Goal: Information Seeking & Learning: Learn about a topic

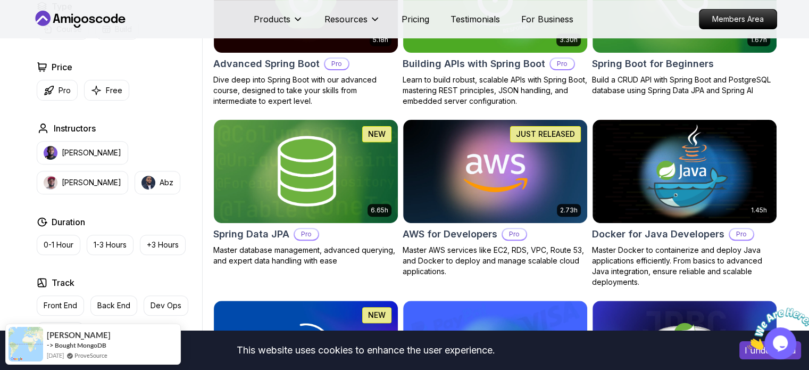
scroll to position [372, 0]
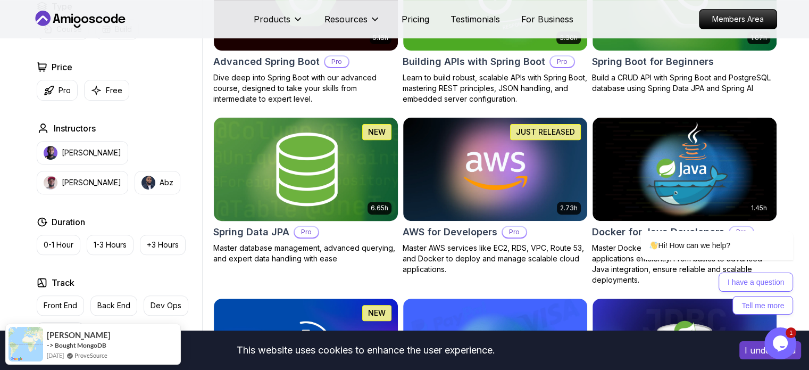
click at [297, 166] on img at bounding box center [305, 169] width 193 height 108
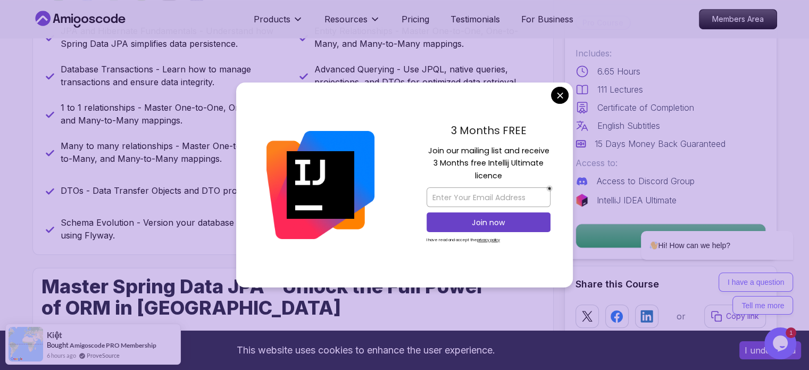
scroll to position [532, 0]
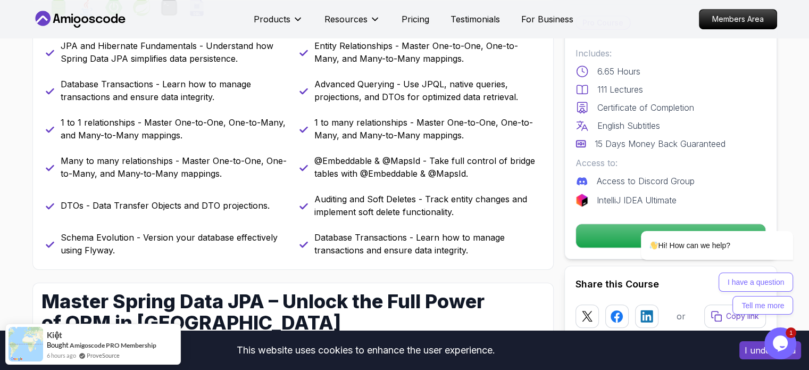
scroll to position [479, 0]
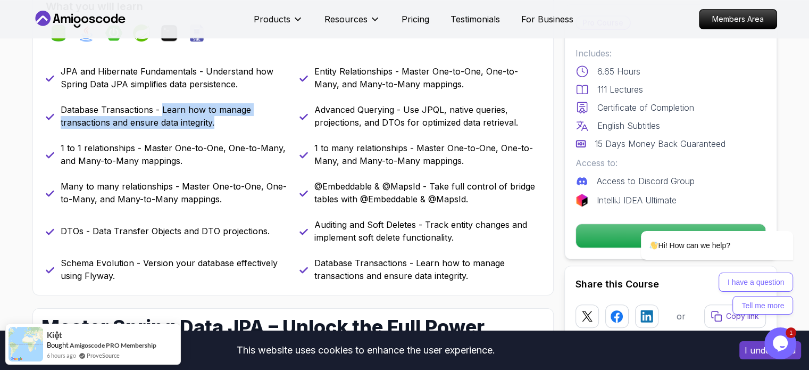
drag, startPoint x: 161, startPoint y: 109, endPoint x: 214, endPoint y: 123, distance: 55.5
click at [214, 123] on p "Database Transactions - Learn how to manage transactions and ensure data integr…" at bounding box center [174, 116] width 226 height 26
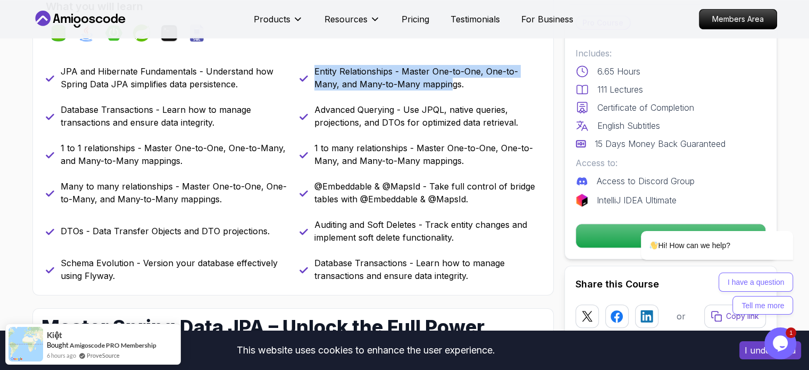
drag, startPoint x: 309, startPoint y: 68, endPoint x: 451, endPoint y: 87, distance: 143.3
click at [451, 87] on div "Entity Relationships - Master One-to-One, One-to-Many, and Many-to-Many mapping…" at bounding box center [420, 78] width 241 height 26
click at [451, 87] on p "Entity Relationships - Master One-to-One, One-to-Many, and Many-to-Many mapping…" at bounding box center [427, 78] width 226 height 26
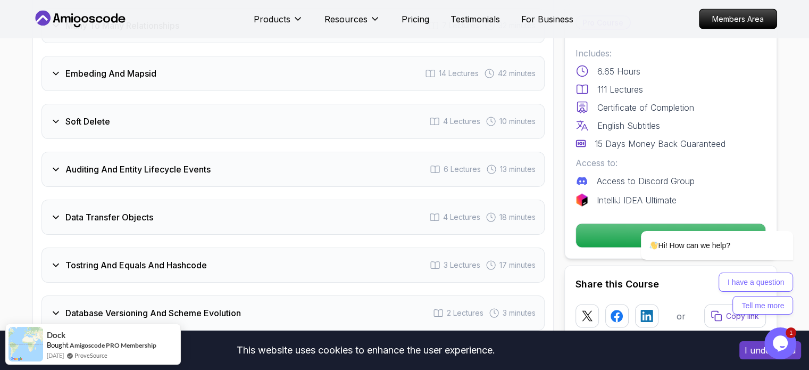
scroll to position [2128, 0]
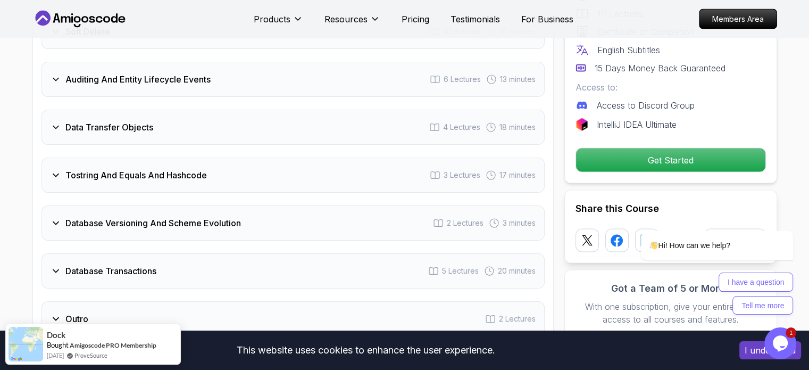
click at [62, 264] on div "Database Transactions" at bounding box center [104, 270] width 106 height 13
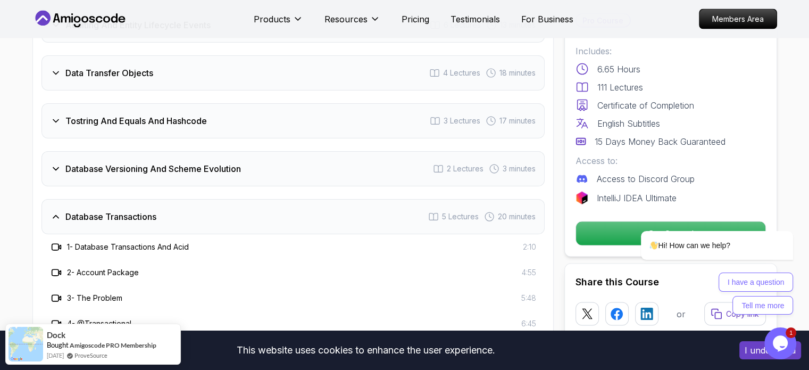
scroll to position [2026, 0]
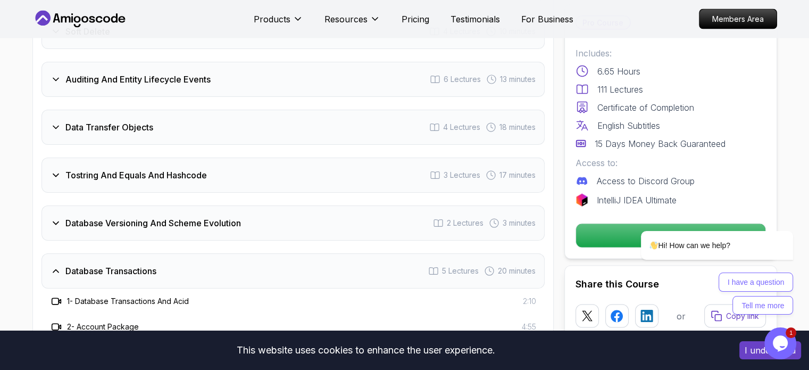
click at [60, 218] on icon at bounding box center [56, 223] width 11 height 11
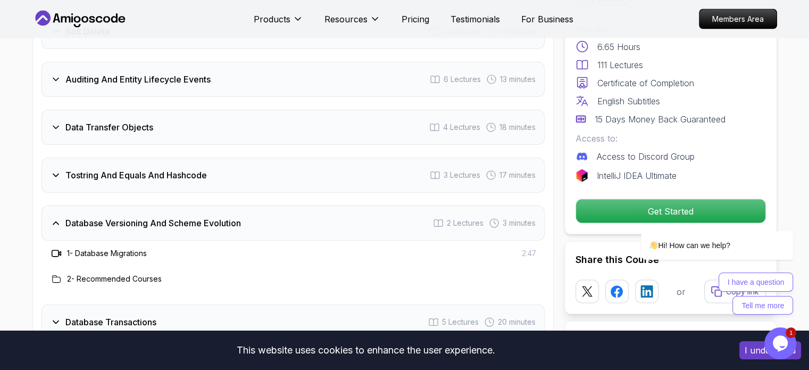
click at [51, 170] on icon at bounding box center [56, 175] width 11 height 11
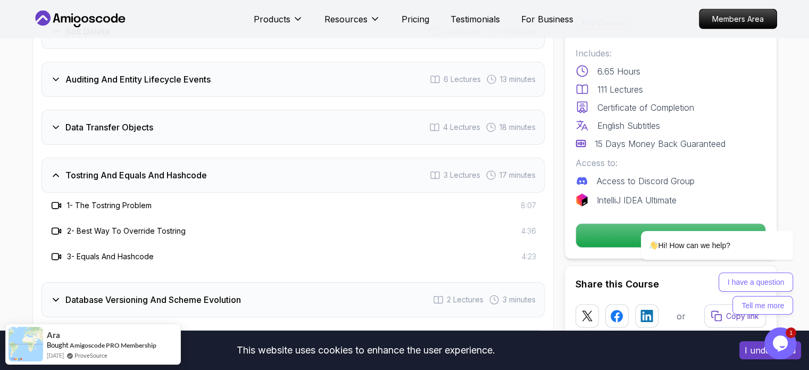
scroll to position [1973, 0]
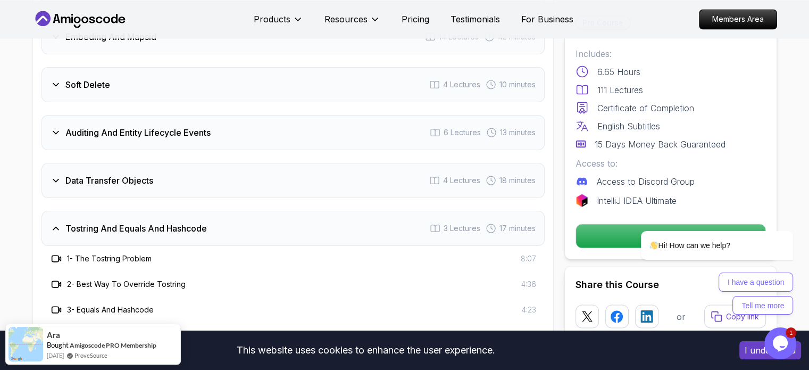
click at [45, 163] on div "Data Transfer Objects 4 Lectures 18 minutes" at bounding box center [293, 180] width 503 height 35
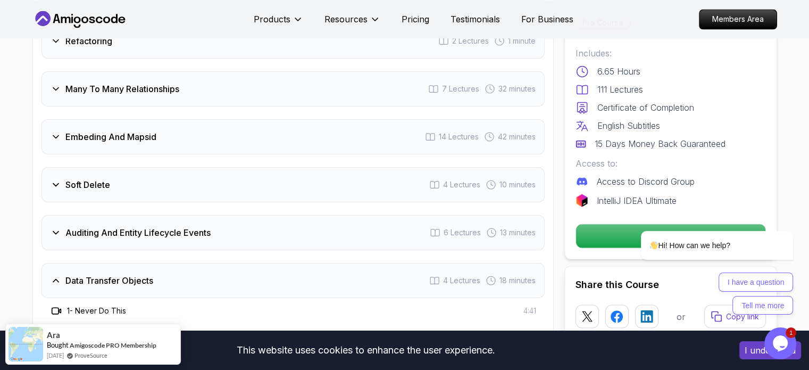
scroll to position [1866, 0]
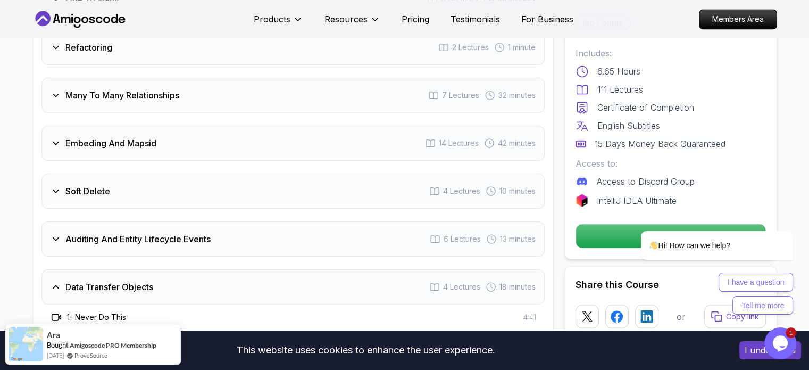
click at [57, 227] on div "Auditing And Entity Lifecycle Events 6 Lectures 13 minutes" at bounding box center [293, 238] width 503 height 35
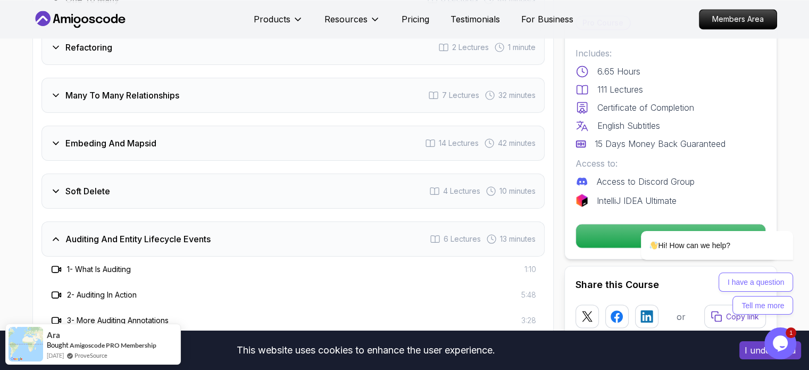
click at [56, 186] on icon at bounding box center [56, 191] width 11 height 11
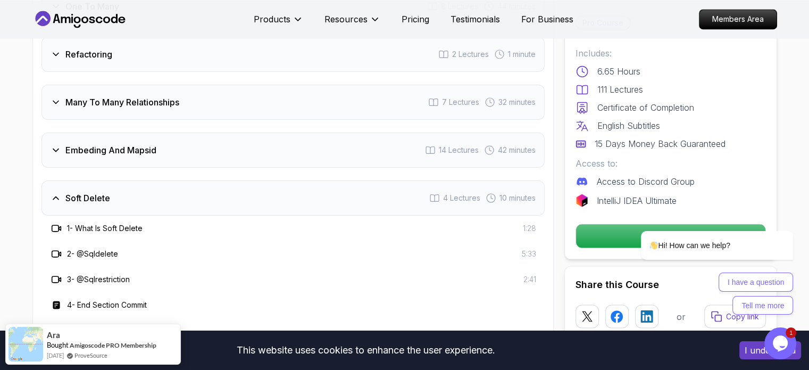
scroll to position [1760, 0]
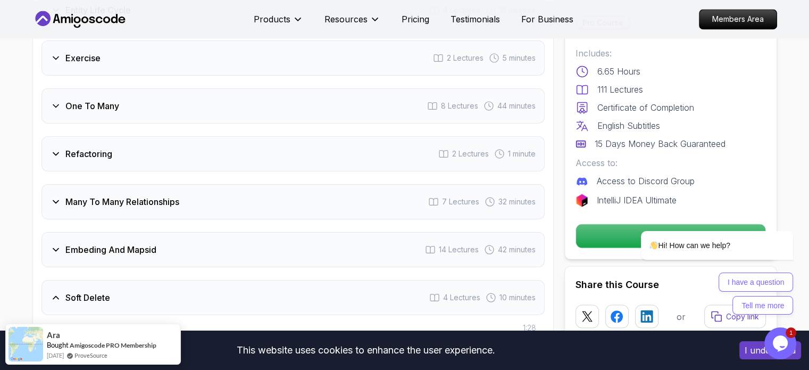
click at [52, 244] on icon at bounding box center [56, 249] width 11 height 11
click at [54, 196] on icon at bounding box center [56, 201] width 11 height 11
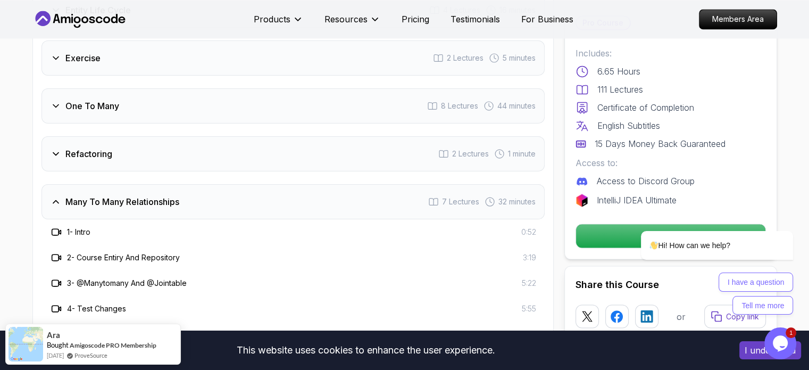
click at [59, 148] on icon at bounding box center [56, 153] width 11 height 11
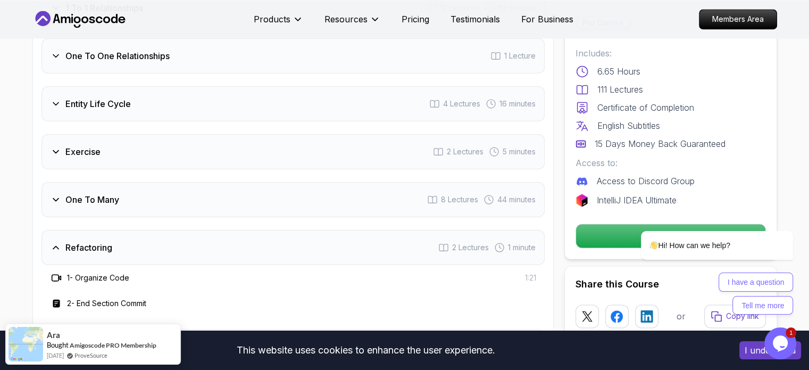
scroll to position [1654, 0]
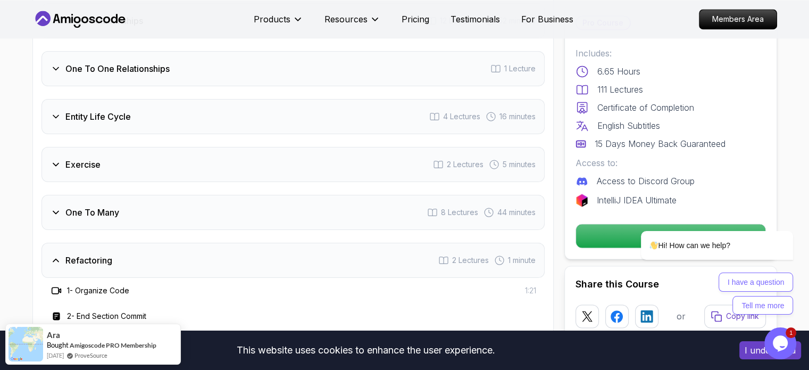
click at [58, 207] on icon at bounding box center [56, 212] width 11 height 11
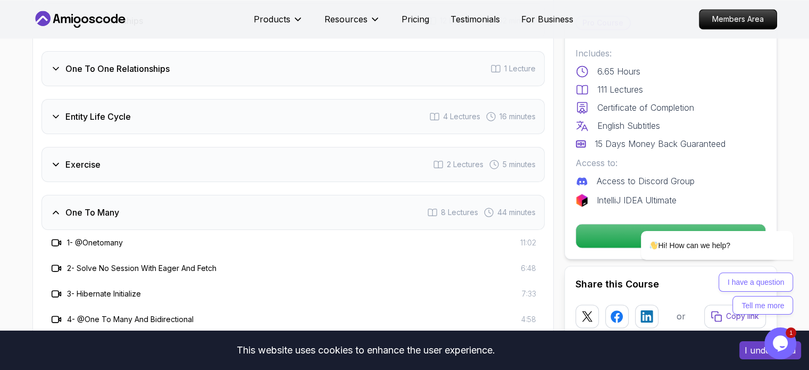
click at [55, 157] on div "Exercise 2 Lectures 5 minutes" at bounding box center [293, 164] width 503 height 35
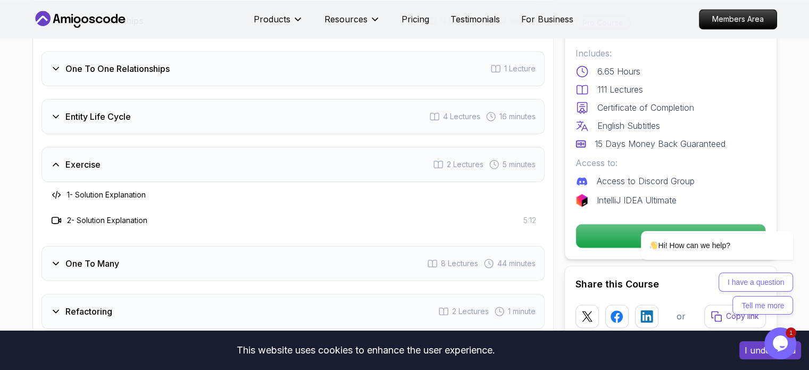
click at [62, 110] on div "Entity Life Cycle" at bounding box center [91, 116] width 80 height 13
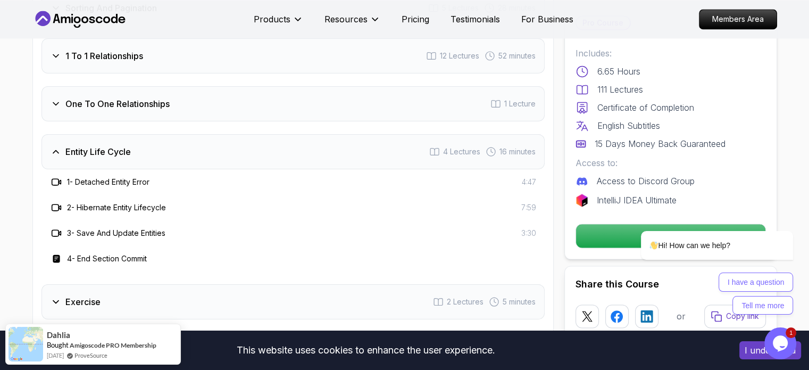
scroll to position [1600, 0]
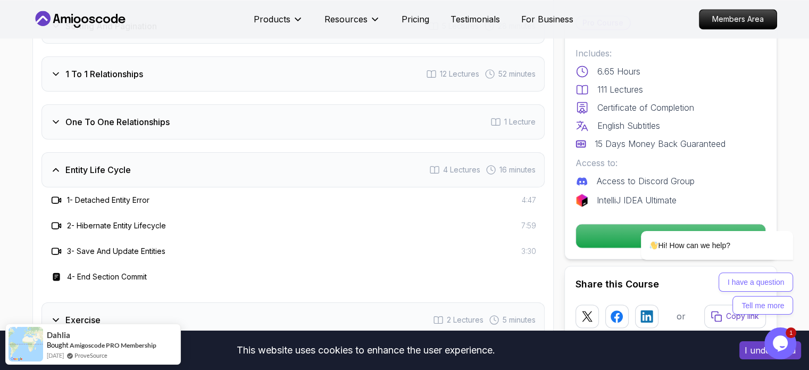
click at [58, 112] on div "One To One Relationships 1 Lecture" at bounding box center [293, 121] width 503 height 35
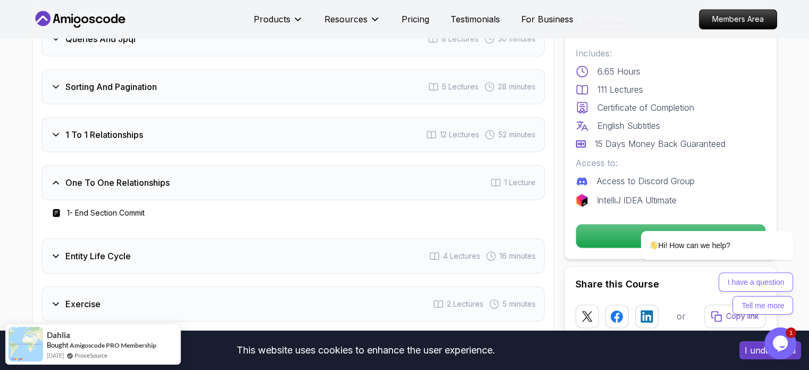
scroll to position [1494, 0]
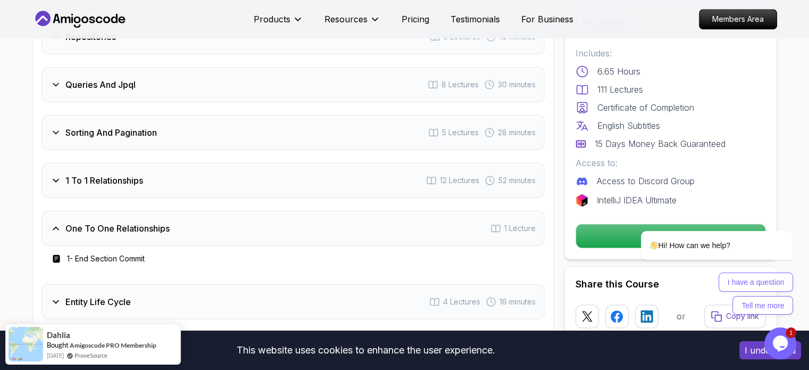
click at [61, 163] on div "1 To 1 Relationships 12 Lectures 52 minutes" at bounding box center [293, 180] width 503 height 35
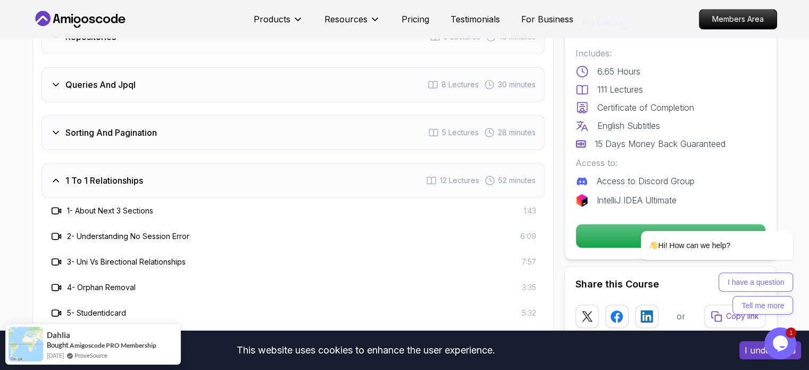
click at [59, 127] on icon at bounding box center [56, 132] width 11 height 11
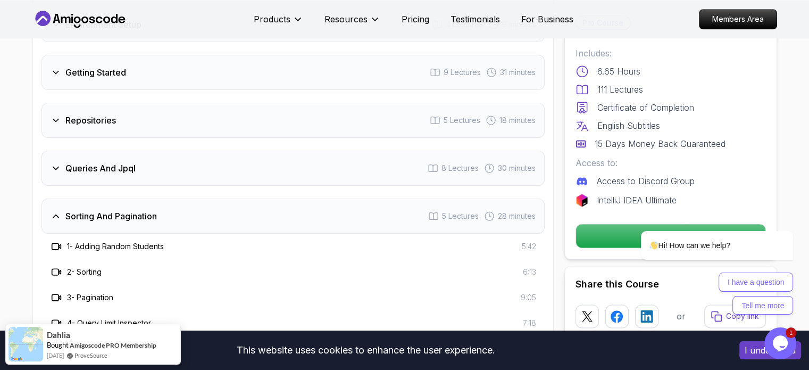
scroll to position [1388, 0]
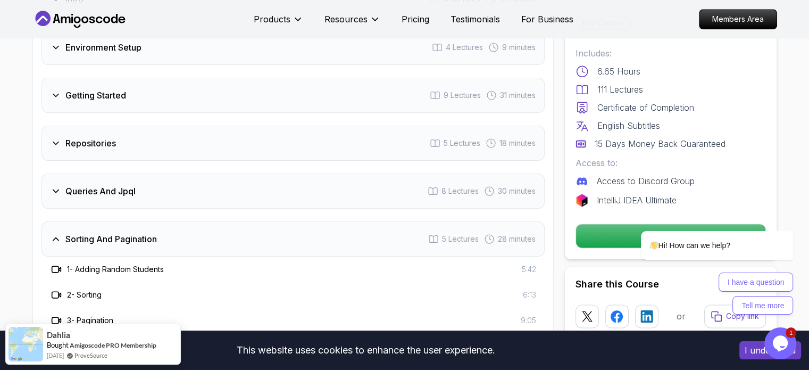
click at [55, 186] on icon at bounding box center [56, 191] width 11 height 11
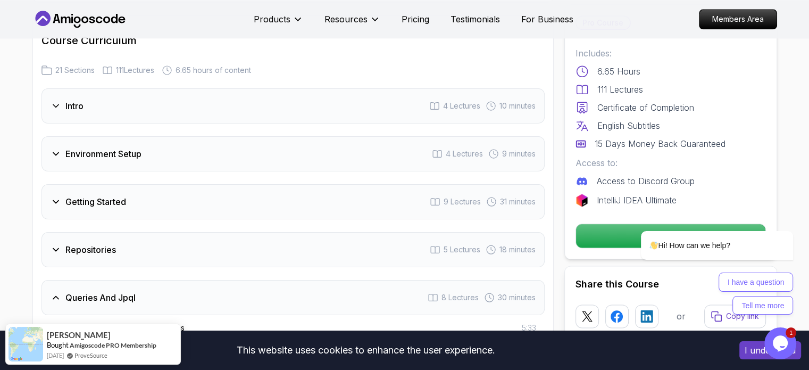
scroll to position [1281, 0]
click at [63, 195] on div "Getting Started" at bounding box center [89, 201] width 76 height 13
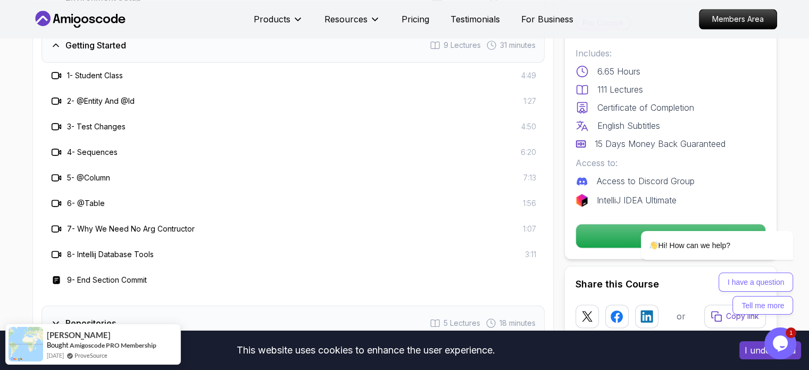
scroll to position [1600, 0]
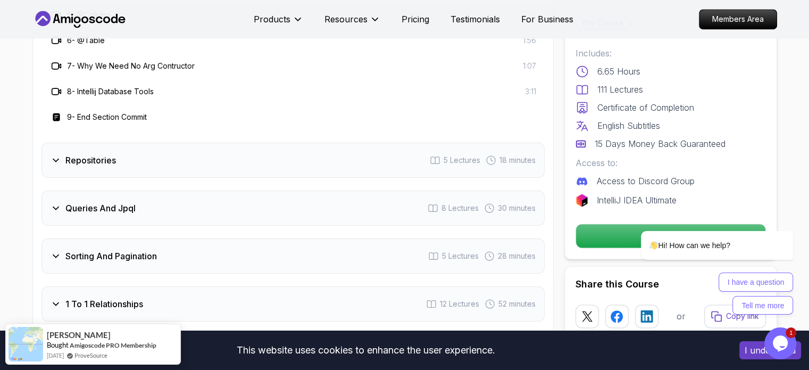
click at [54, 154] on div "Repositories" at bounding box center [83, 160] width 65 height 13
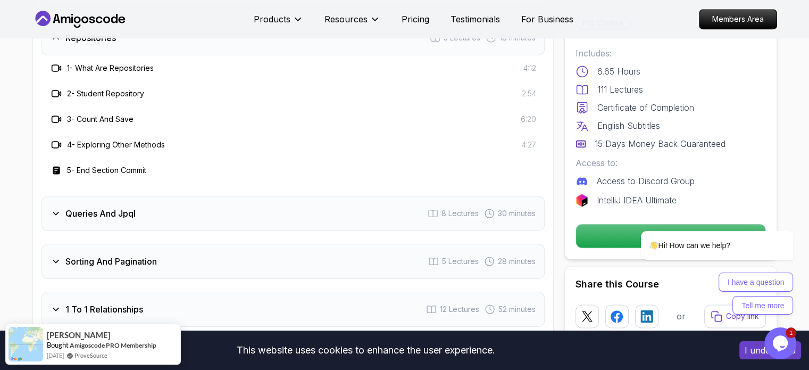
scroll to position [1494, 0]
click at [46, 200] on div "Queries And Jpql 8 Lectures 30 minutes" at bounding box center [293, 212] width 503 height 35
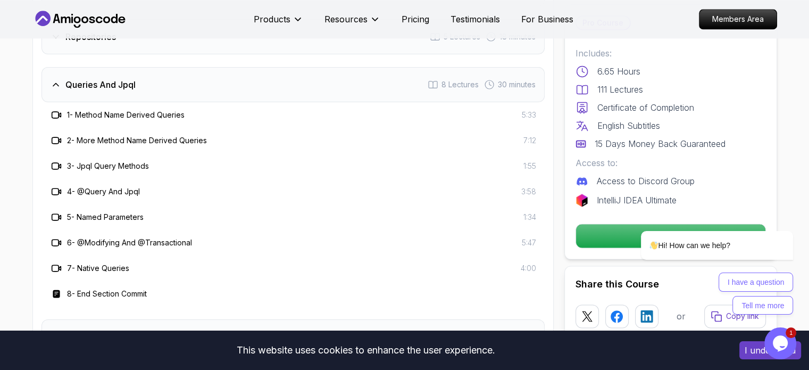
scroll to position [1388, 0]
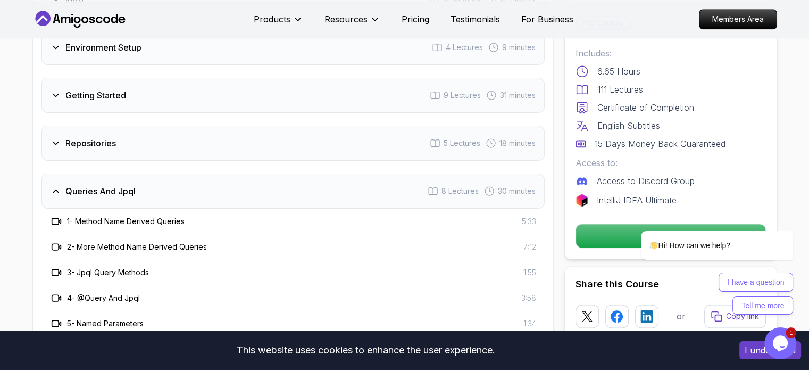
click at [57, 185] on div "Queries And Jpql" at bounding box center [93, 191] width 85 height 13
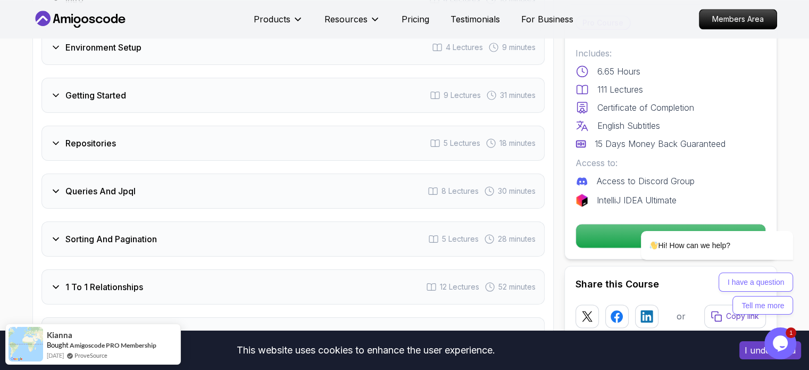
click at [53, 138] on icon at bounding box center [56, 143] width 11 height 11
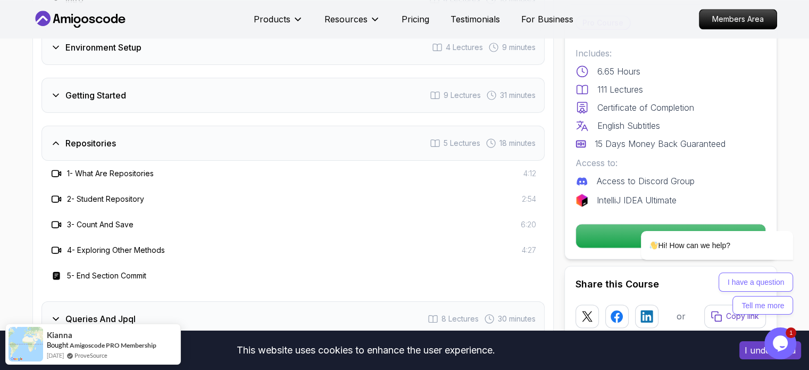
click at [53, 138] on icon at bounding box center [56, 143] width 11 height 11
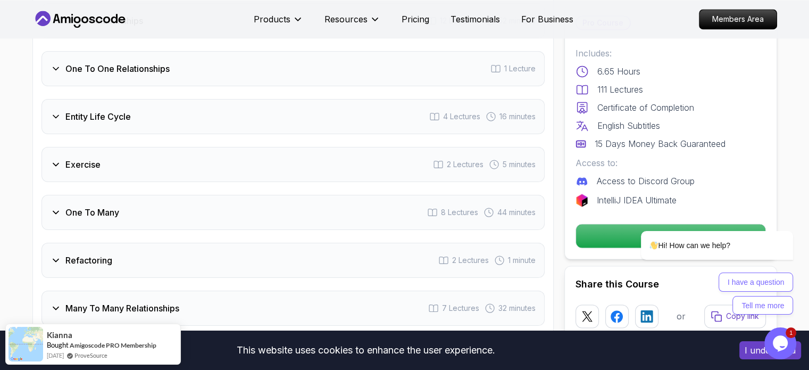
drag, startPoint x: 67, startPoint y: 172, endPoint x: 194, endPoint y: 208, distance: 132.7
click at [194, 208] on div "Intro 4 Lectures 10 minutes Environment Setup 4 Lectures 9 minutes Getting Star…" at bounding box center [293, 212] width 503 height 993
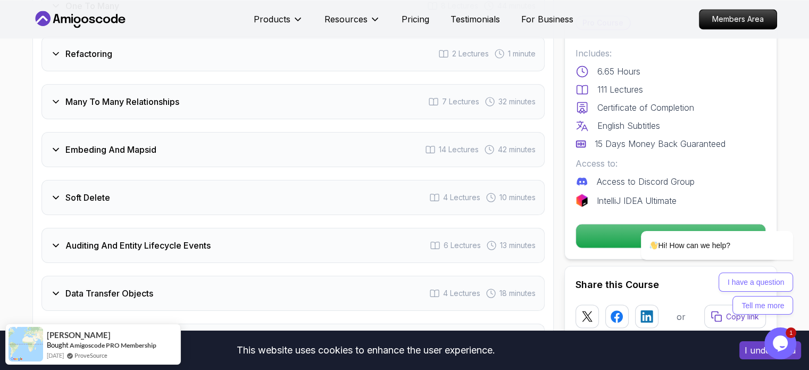
scroll to position [1813, 0]
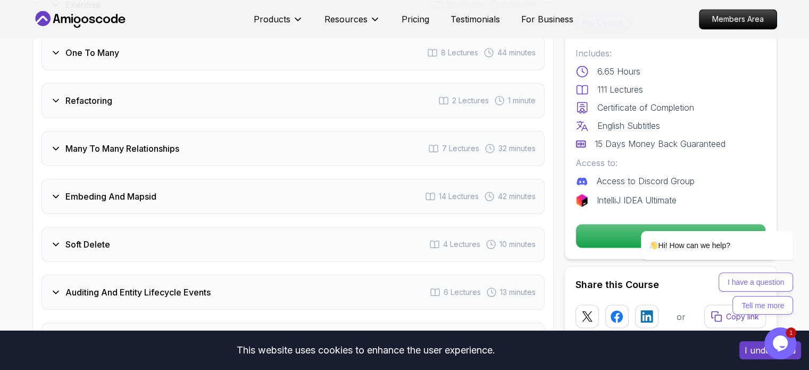
click at [48, 86] on div "Refactoring 2 Lectures 1 minute" at bounding box center [293, 100] width 503 height 35
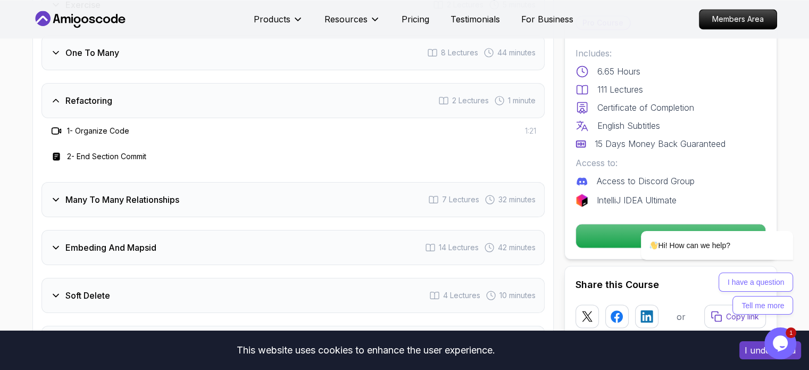
click at [48, 86] on div "Refactoring 2 Lectures 1 minute" at bounding box center [293, 100] width 503 height 35
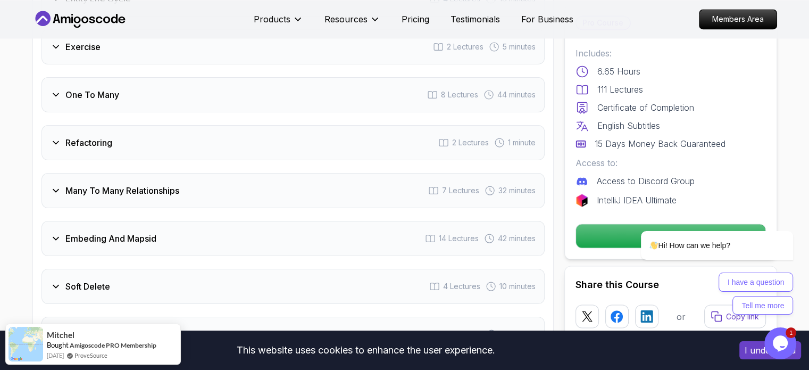
scroll to position [1760, 0]
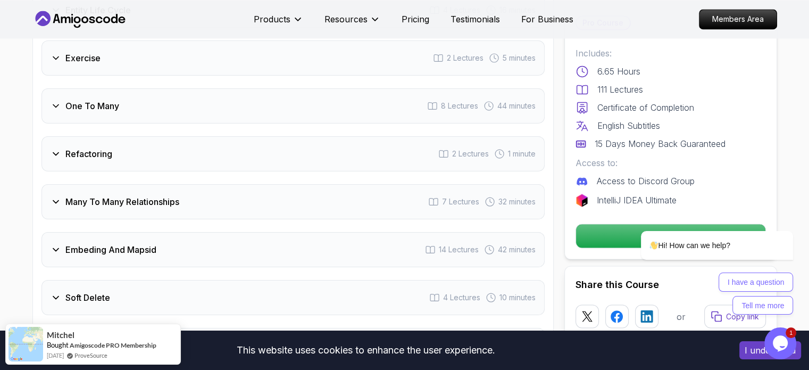
click at [53, 101] on icon at bounding box center [56, 106] width 11 height 11
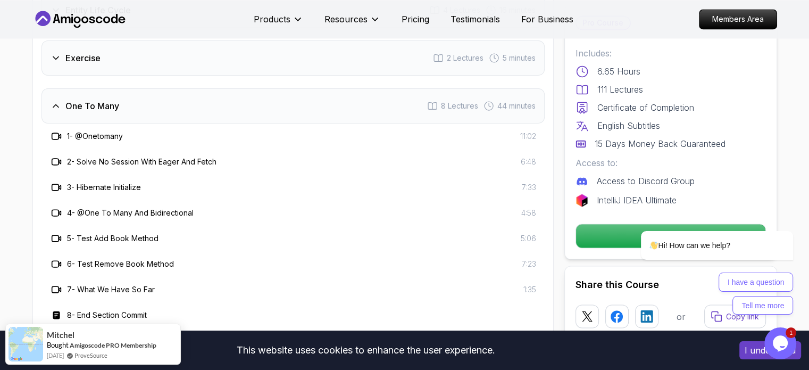
click at [53, 105] on icon at bounding box center [55, 106] width 5 height 3
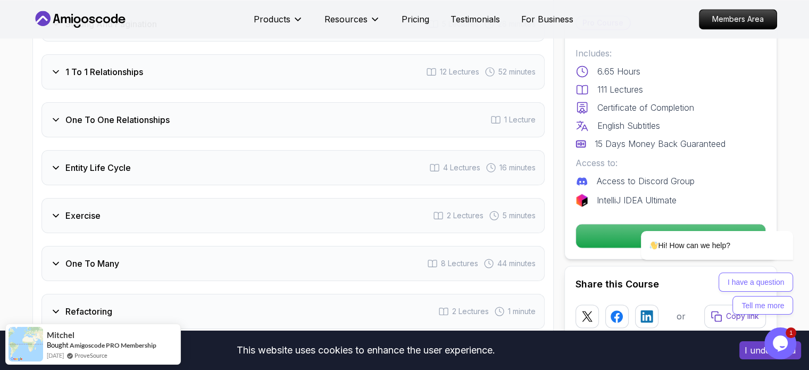
scroll to position [1600, 0]
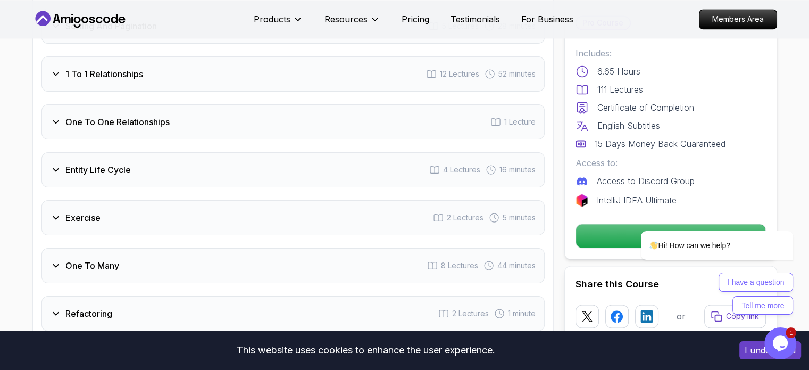
click at [65, 159] on div "Entity Life Cycle 4 Lectures 16 minutes" at bounding box center [293, 169] width 503 height 35
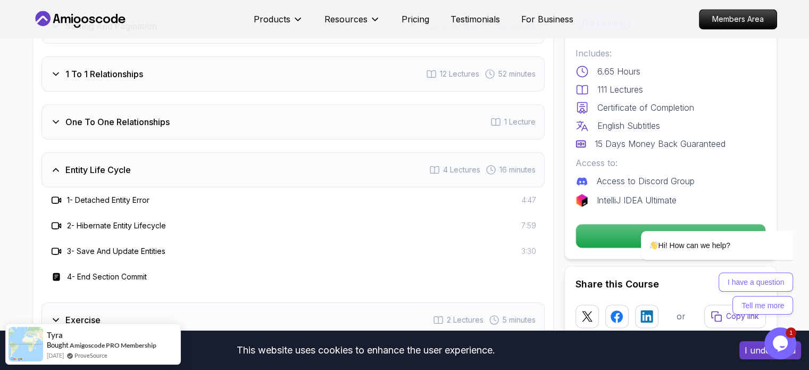
click at [137, 161] on div "Entity Life Cycle 4 Lectures 16 minutes" at bounding box center [293, 169] width 503 height 35
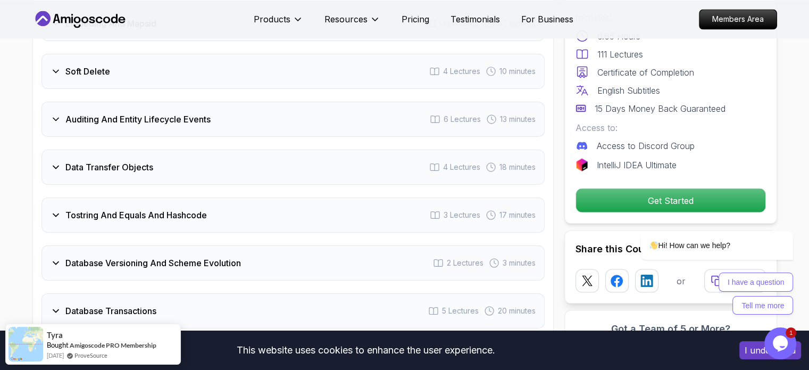
scroll to position [1920, 0]
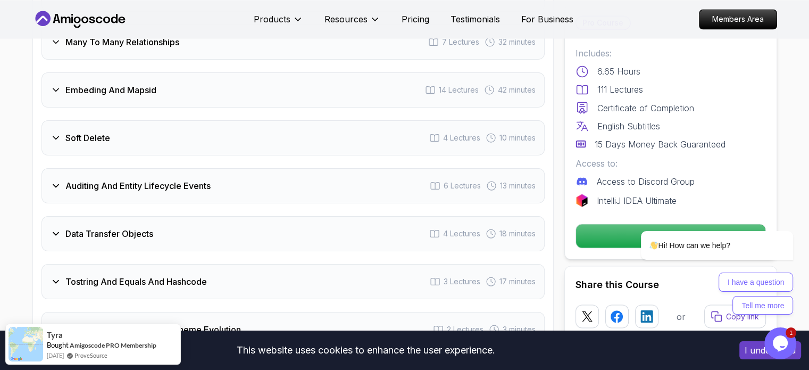
click at [64, 84] on div "Embeding And Mapsid" at bounding box center [104, 90] width 106 height 13
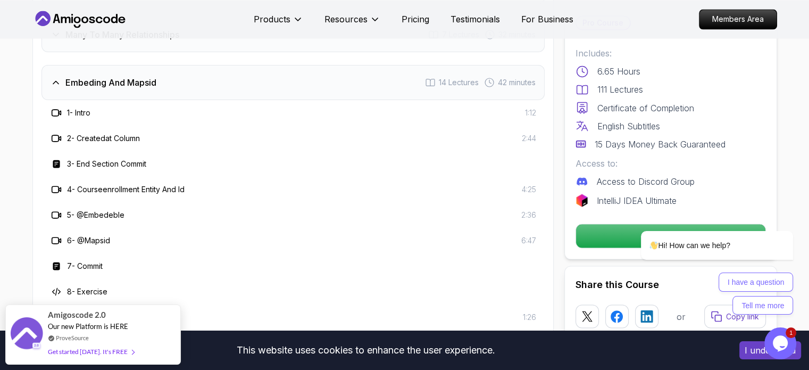
scroll to position [1866, 0]
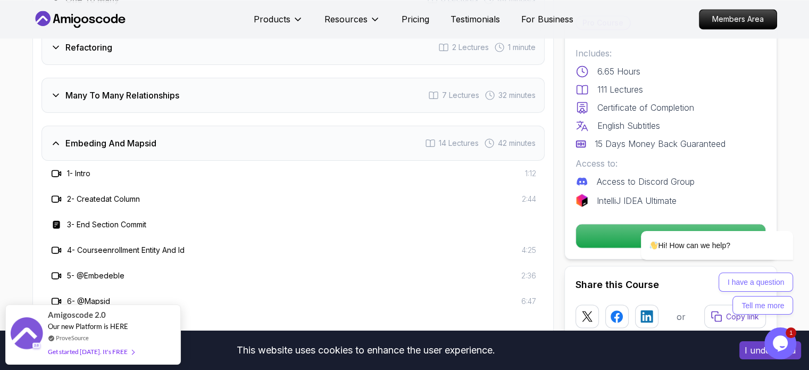
click at [44, 126] on div "Embeding And Mapsid 14 Lectures 42 minutes" at bounding box center [293, 143] width 503 height 35
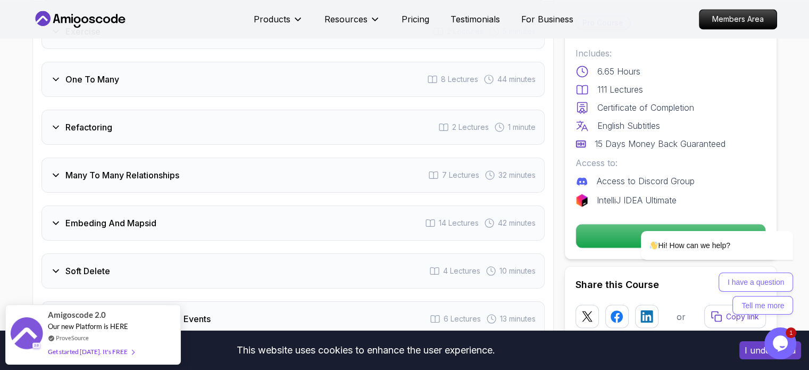
scroll to position [1813, 0]
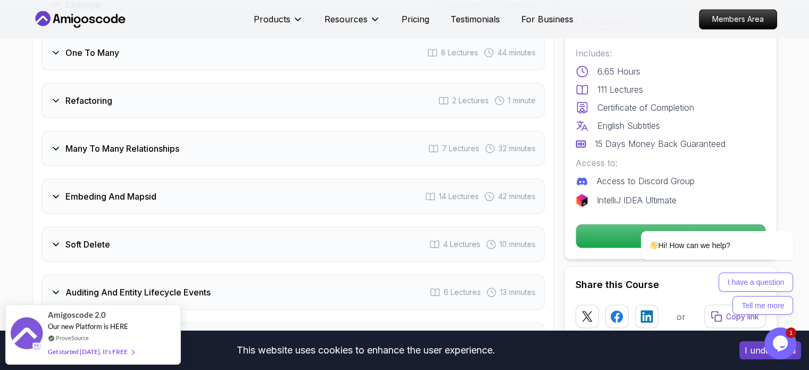
click at [61, 238] on div "Soft Delete" at bounding box center [81, 244] width 60 height 13
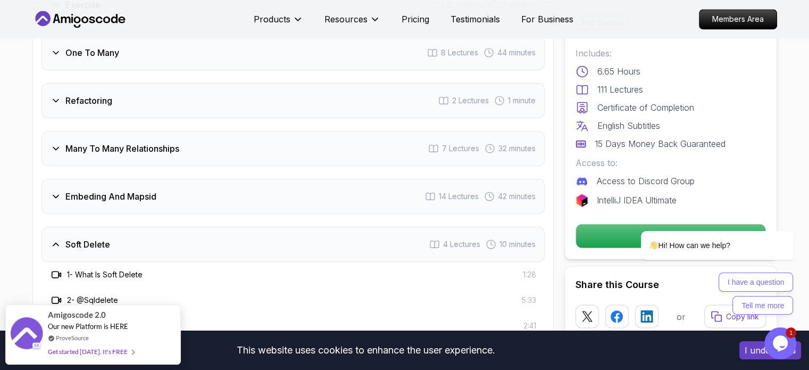
scroll to position [1866, 0]
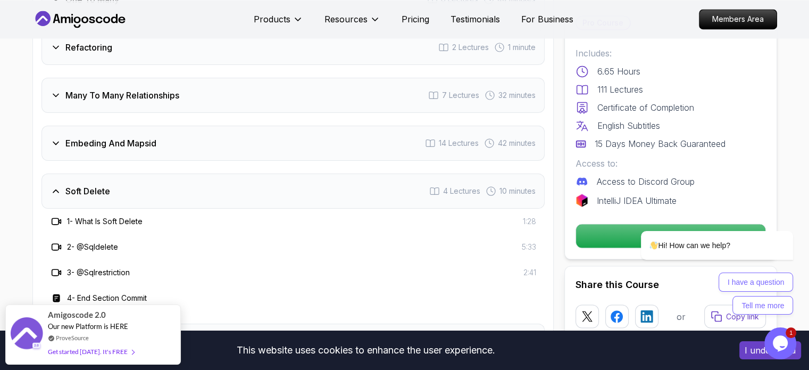
click at [68, 137] on h3 "Embeding And Mapsid" at bounding box center [110, 143] width 91 height 13
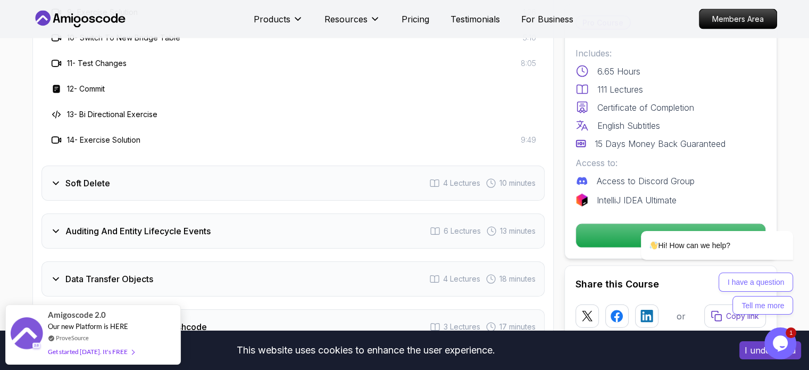
scroll to position [2239, 0]
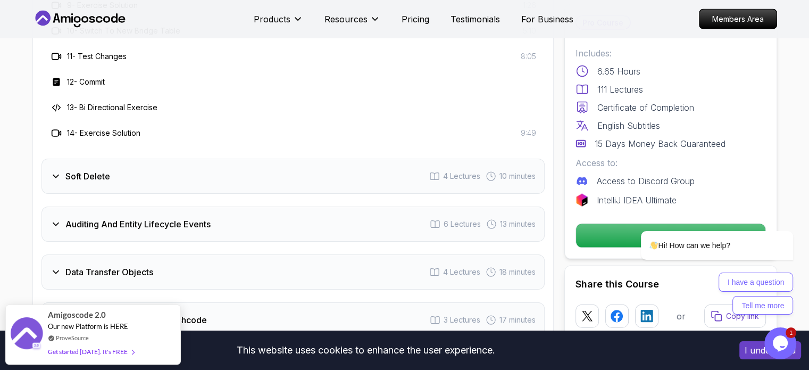
click at [96, 170] on h3 "Soft Delete" at bounding box center [87, 176] width 45 height 13
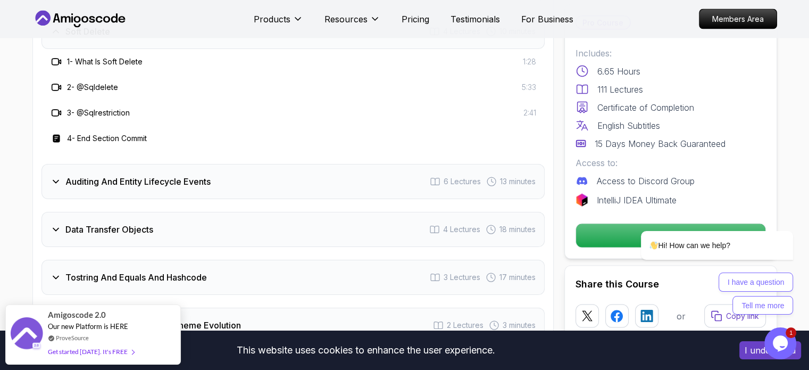
scroll to position [1920, 0]
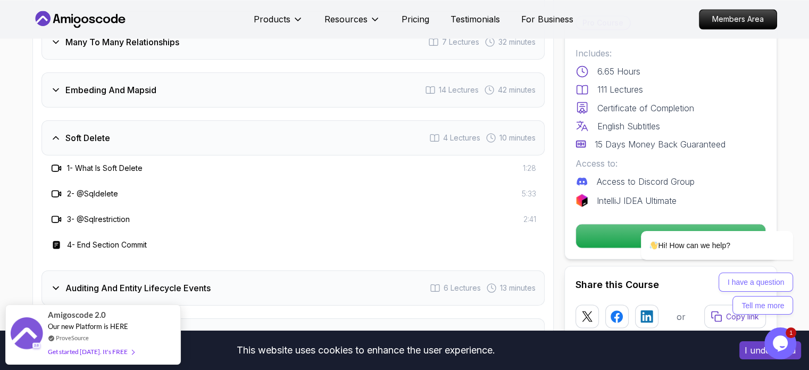
click at [99, 131] on h3 "Soft Delete" at bounding box center [87, 137] width 45 height 13
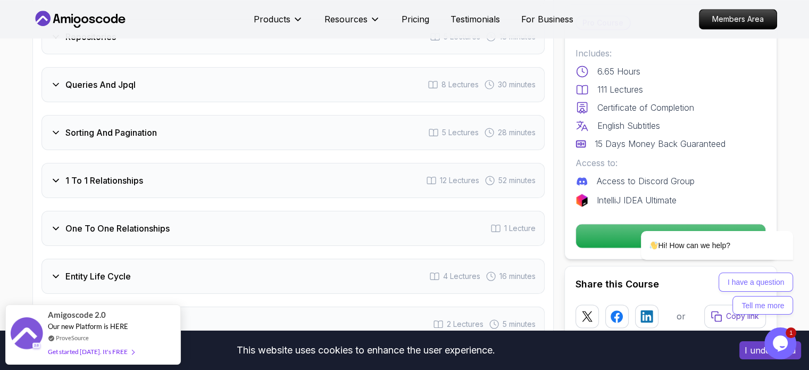
scroll to position [1441, 0]
